Goal: Obtain resource: Download file/media

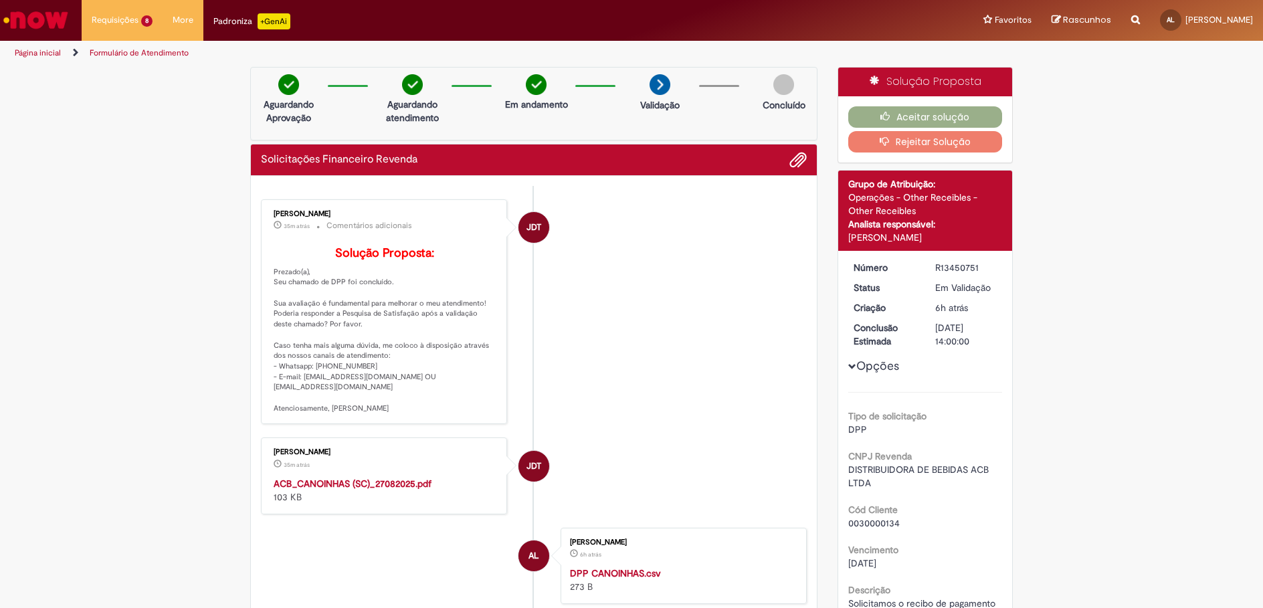
click at [367, 490] on strong "ACB_CANOINHAS (SC)_27082025.pdf" at bounding box center [353, 484] width 158 height 12
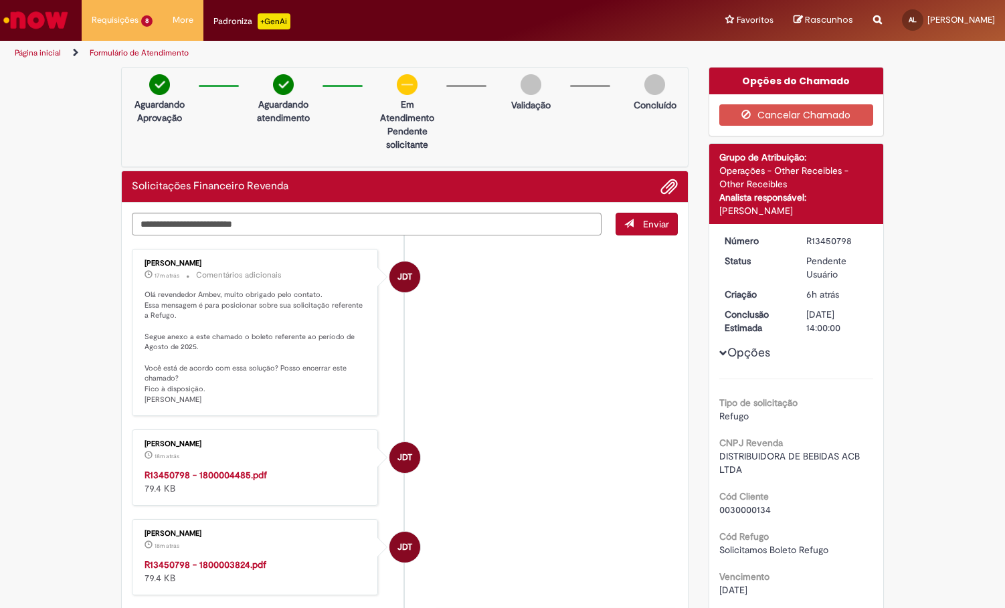
click at [213, 373] on p "Olá revendedor Ambev, muito obrigado pelo contato. Essa mensagem é para posicio…" at bounding box center [256, 348] width 223 height 116
click at [221, 473] on strong "R13450798 - 1800004485.pdf" at bounding box center [206, 475] width 122 height 12
click at [210, 560] on strong "R13450798 - 1800003824.pdf" at bounding box center [206, 565] width 122 height 12
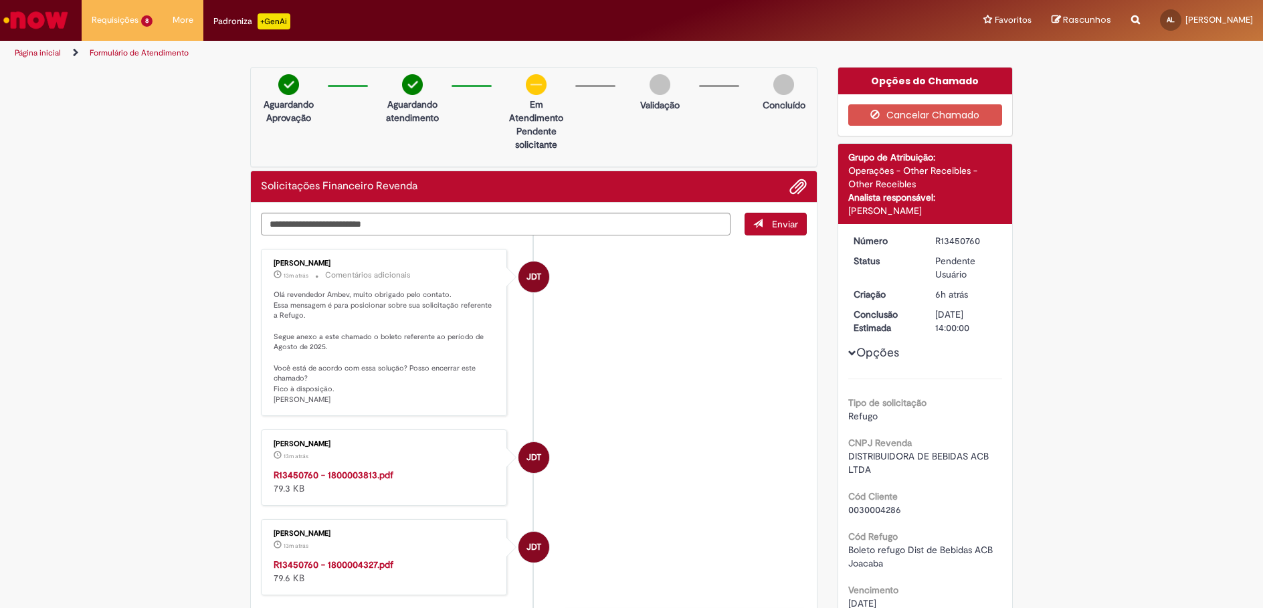
click at [349, 474] on strong "R13450760 - 1800003813.pdf" at bounding box center [334, 475] width 120 height 12
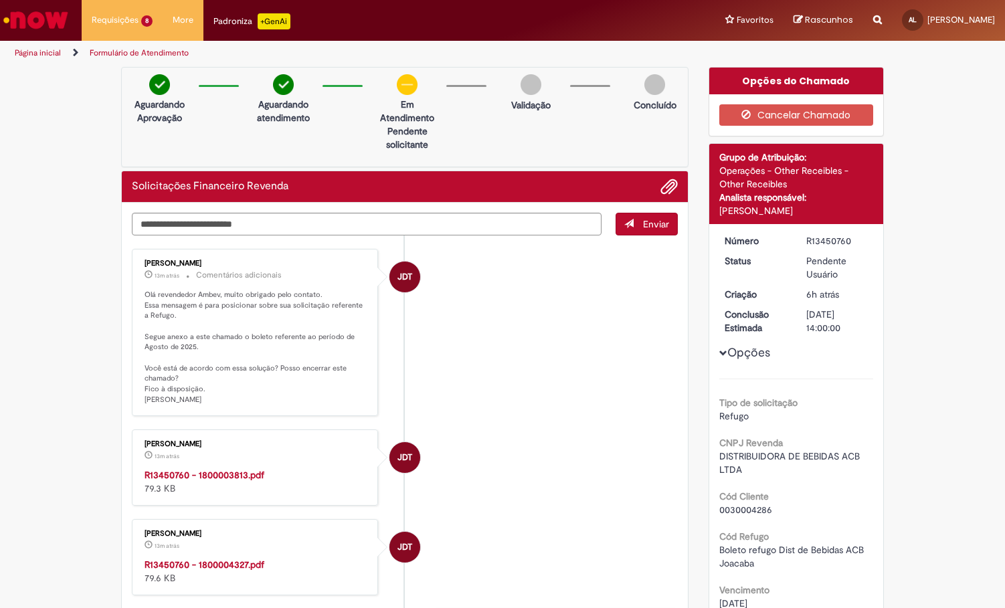
click at [192, 565] on strong "R13450760 - 1800004327.pdf" at bounding box center [205, 565] width 120 height 12
